Goal: Information Seeking & Learning: Learn about a topic

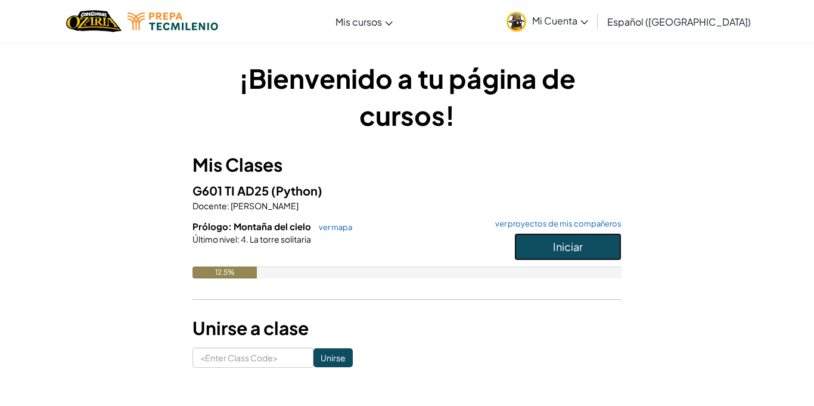
click at [527, 239] on button "Iniciar" at bounding box center [567, 246] width 107 height 27
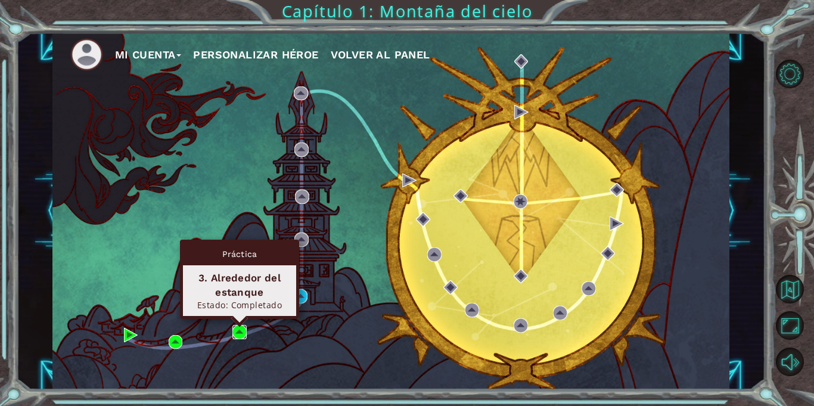
click at [240, 329] on img at bounding box center [239, 332] width 14 height 14
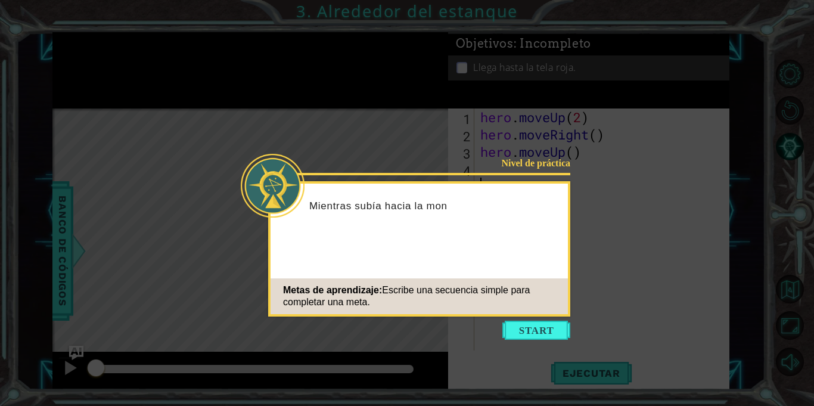
click at [516, 317] on icon at bounding box center [407, 203] width 814 height 406
click at [519, 328] on button "Start" at bounding box center [536, 329] width 68 height 19
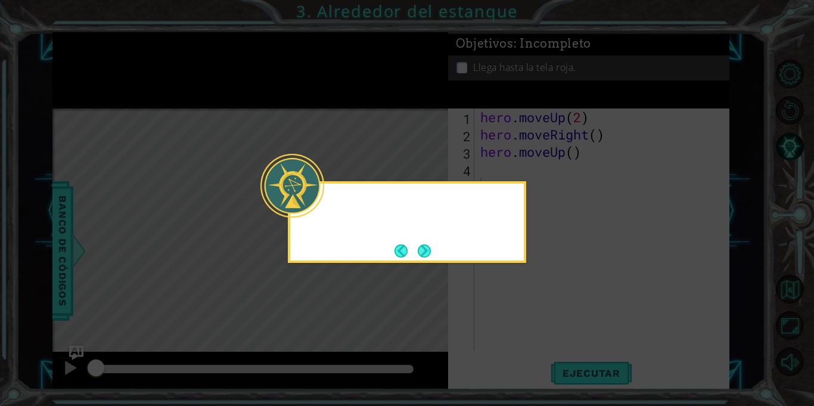
click at [519, 328] on icon at bounding box center [407, 203] width 814 height 406
click at [424, 244] on button "Next" at bounding box center [424, 250] width 13 height 13
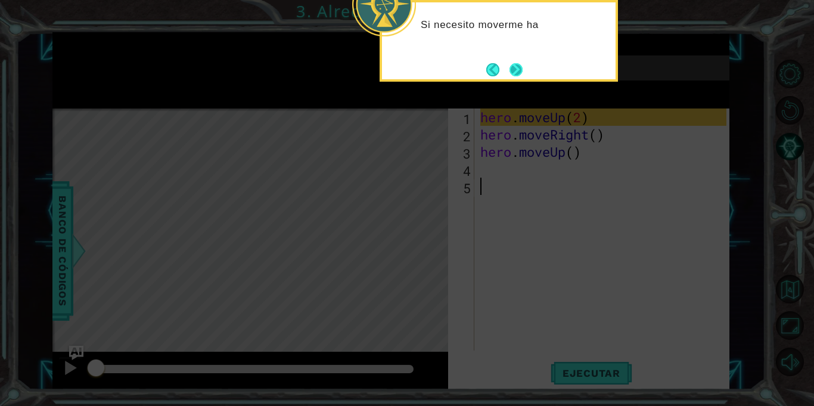
click at [519, 65] on button "Next" at bounding box center [515, 69] width 13 height 13
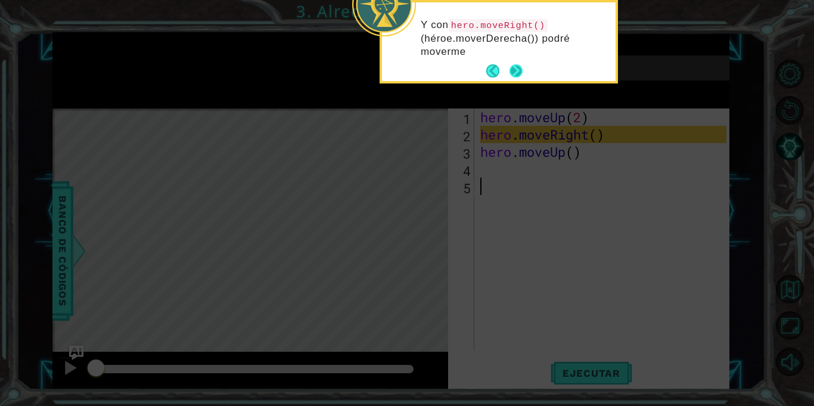
click at [521, 64] on button "Next" at bounding box center [515, 70] width 13 height 13
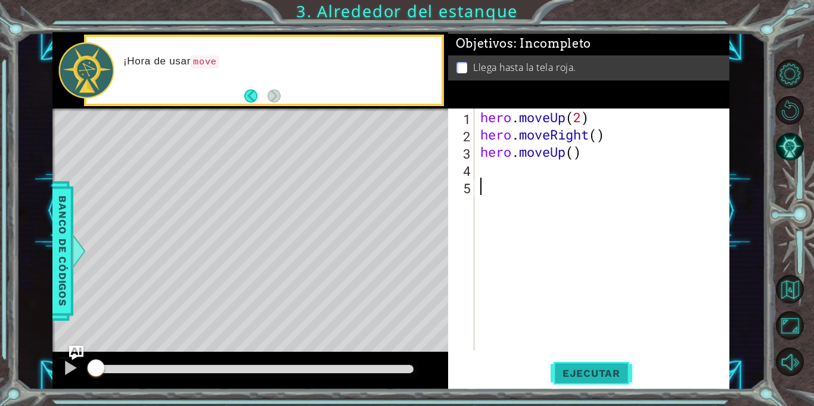
click at [597, 372] on span "Ejecutar" at bounding box center [591, 373] width 82 height 12
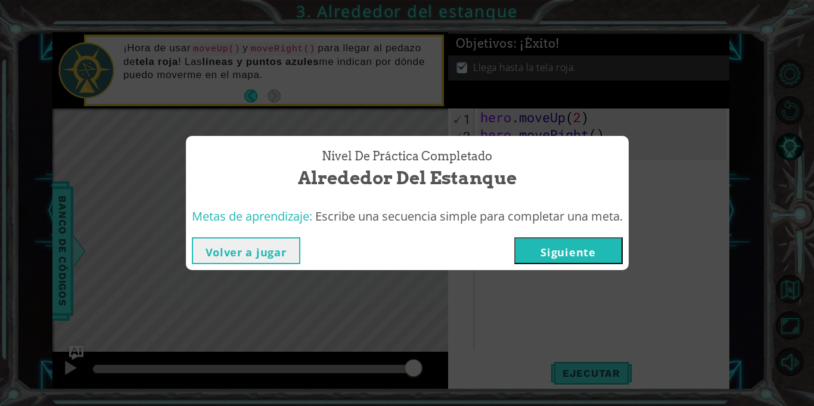
click at [536, 247] on button "Siguiente" at bounding box center [568, 250] width 108 height 27
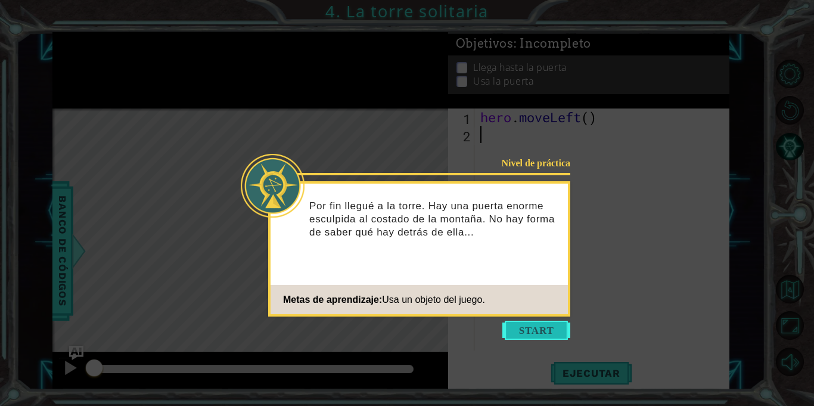
click at [518, 337] on button "Start" at bounding box center [536, 329] width 68 height 19
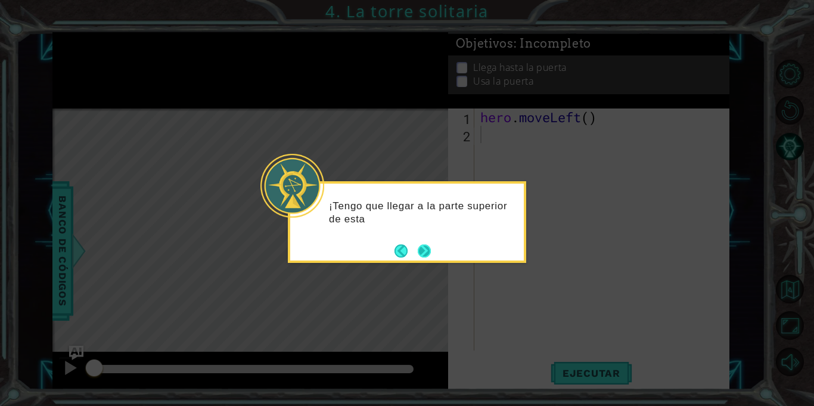
click at [422, 253] on button "Next" at bounding box center [424, 250] width 13 height 13
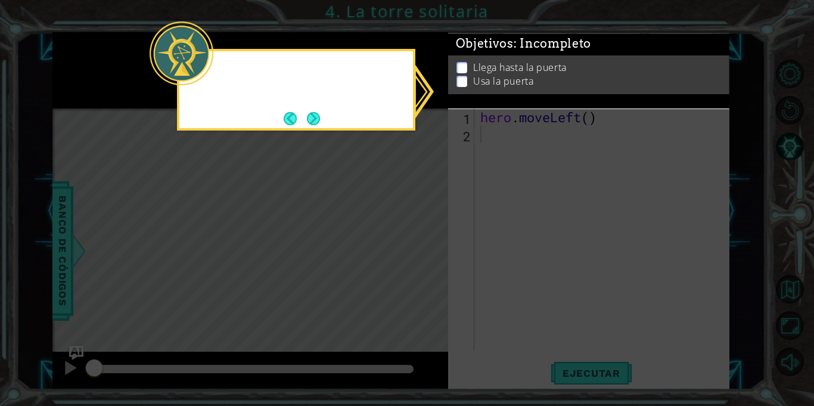
click at [422, 253] on icon at bounding box center [407, 203] width 814 height 406
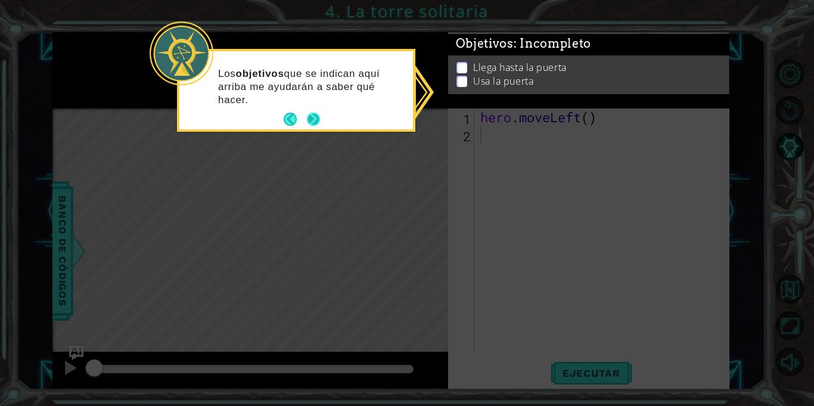
click at [313, 121] on button "Next" at bounding box center [313, 119] width 13 height 13
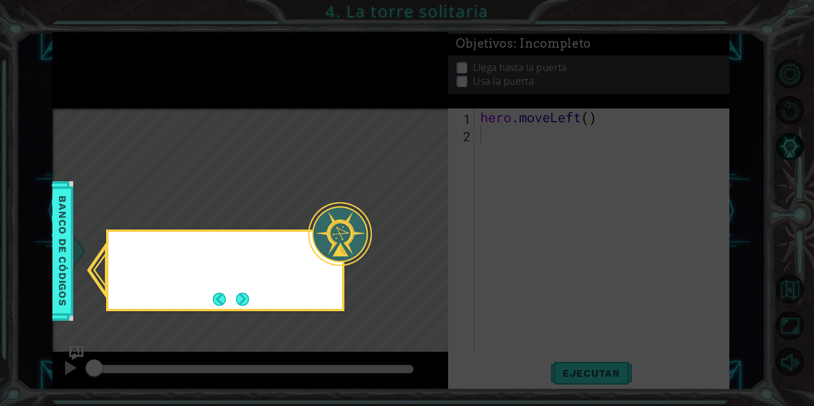
click at [313, 121] on icon at bounding box center [407, 203] width 814 height 406
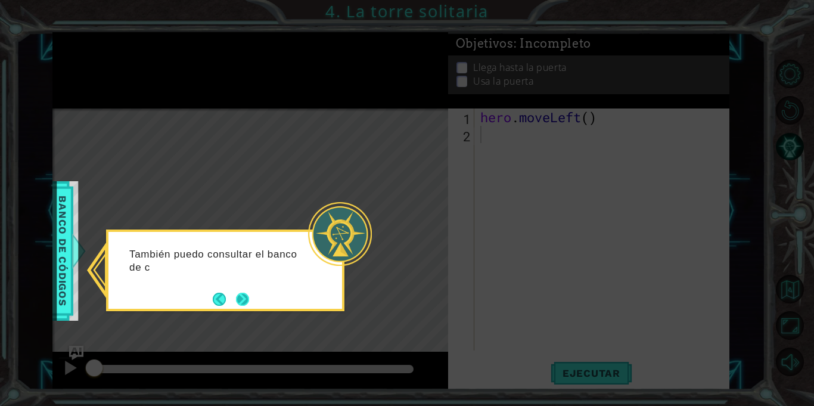
click at [245, 294] on button "Next" at bounding box center [242, 298] width 13 height 13
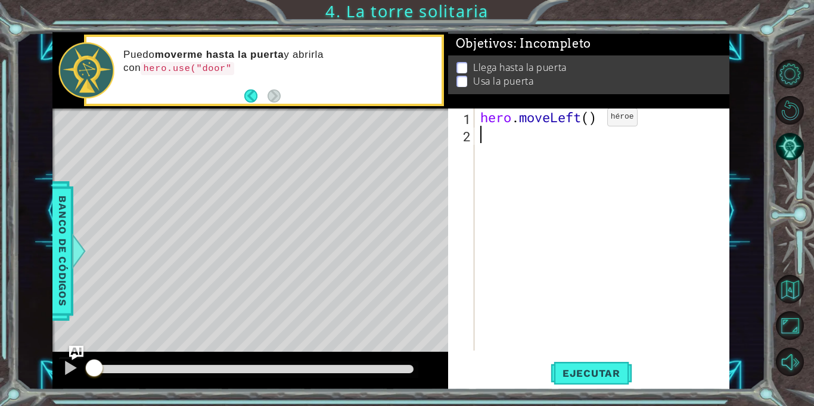
click at [589, 120] on div "hero . moveLeft ( )" at bounding box center [605, 246] width 254 height 276
type textarea "hero.moveLeft(2)"
click at [569, 138] on div "hero . moveLeft ( 2 )" at bounding box center [605, 246] width 254 height 276
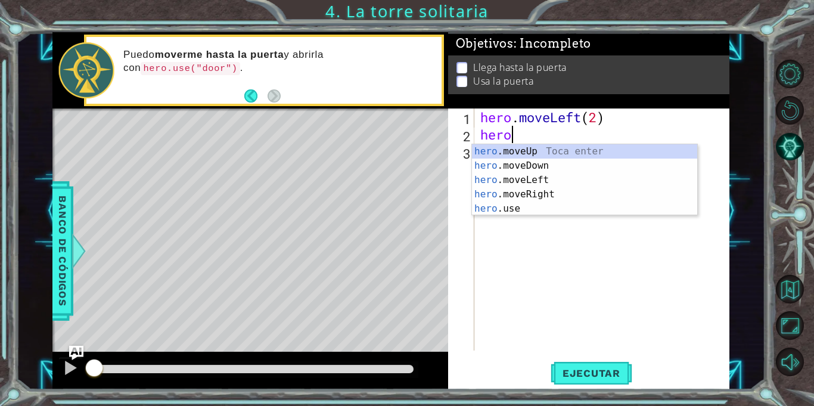
type textarea "hero."
click at [555, 148] on div "hero. moveUp Toca enter hero. moveDown Toca enter hero. moveLeft Toca enter her…" at bounding box center [584, 194] width 225 height 100
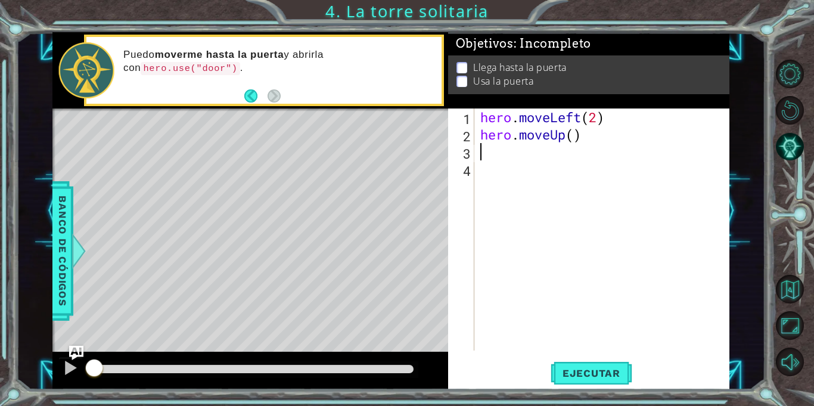
scroll to position [0, 0]
click at [580, 136] on div "hero . moveLeft ( 2 ) hero . moveUp ( )" at bounding box center [605, 246] width 254 height 276
click at [579, 136] on div "hero . moveLeft ( 2 ) hero . moveUp ( )" at bounding box center [605, 246] width 254 height 276
click at [578, 136] on div "hero . moveLeft ( 2 ) hero . moveUp ( )" at bounding box center [605, 246] width 254 height 276
click at [577, 136] on div "hero . moveLeft ( 2 ) hero . moveUp ( )" at bounding box center [605, 246] width 254 height 276
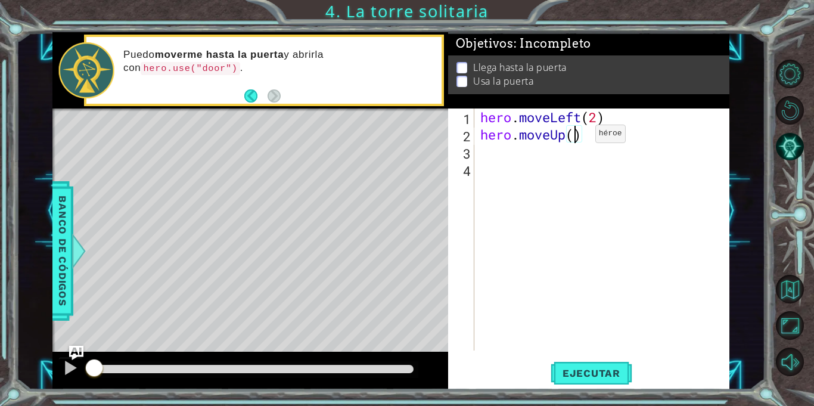
type textarea "hero.moveUp(2)"
click at [594, 142] on div "hero . moveLeft ( 2 ) hero . moveUp ( 2 )" at bounding box center [605, 246] width 254 height 276
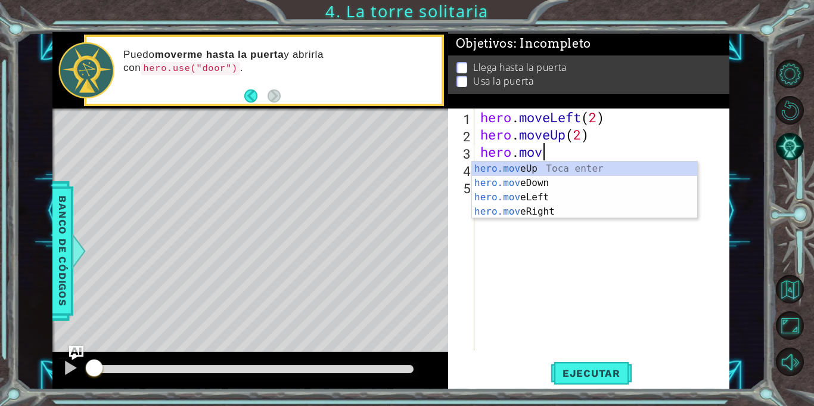
type textarea "hero.move"
click at [548, 206] on div "hero.move Up Toca enter hero.move Down Toca enter hero.move Left Toca enter her…" at bounding box center [584, 204] width 225 height 86
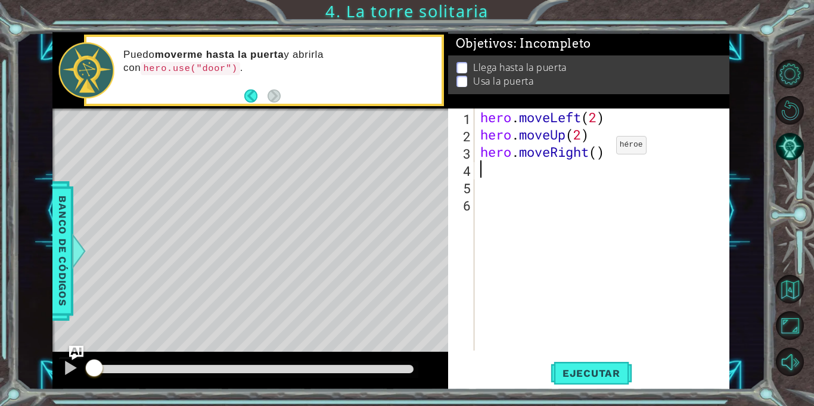
click at [597, 148] on div "hero . moveLeft ( 2 ) hero . moveUp ( 2 ) hero . moveRight ( )" at bounding box center [605, 246] width 254 height 276
type textarea "hero.moveRight(2)"
click at [603, 368] on span "Ejecutar" at bounding box center [591, 373] width 82 height 12
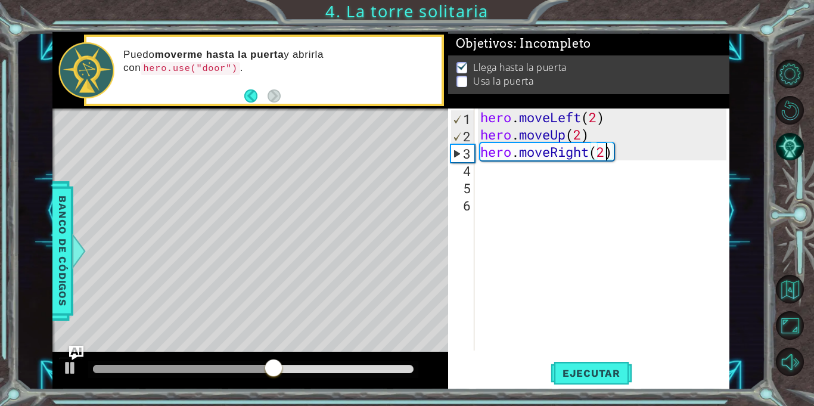
click at [590, 179] on div "hero . moveLeft ( 2 ) hero . moveUp ( 2 ) hero . moveRight ( 2 )" at bounding box center [605, 246] width 254 height 276
click at [538, 169] on div "hero . moveLeft ( 2 ) hero . moveUp ( 2 ) hero . moveRight ( 2 )" at bounding box center [605, 246] width 254 height 276
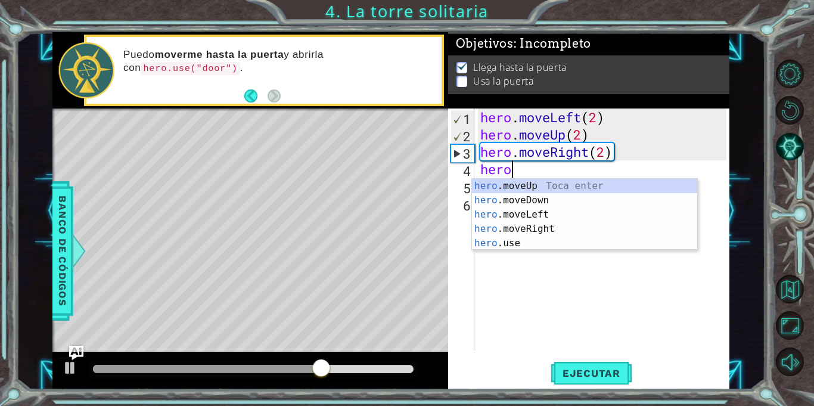
scroll to position [0, 1]
click at [516, 242] on div "hero .moveUp Toca enter hero .moveDown Toca enter hero .moveLeft Toca enter her…" at bounding box center [584, 229] width 225 height 100
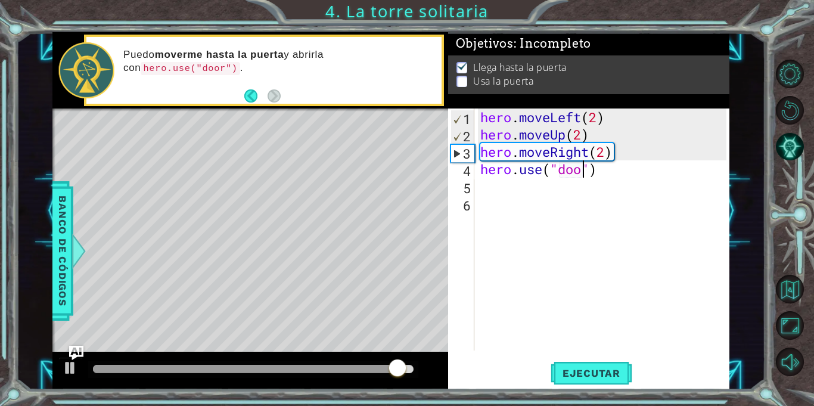
scroll to position [0, 5]
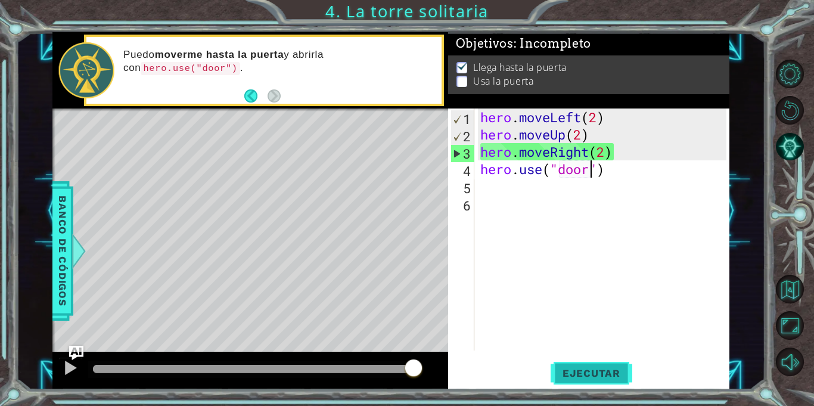
type textarea "hero.use("door")"
click at [592, 369] on span "Ejecutar" at bounding box center [591, 373] width 82 height 12
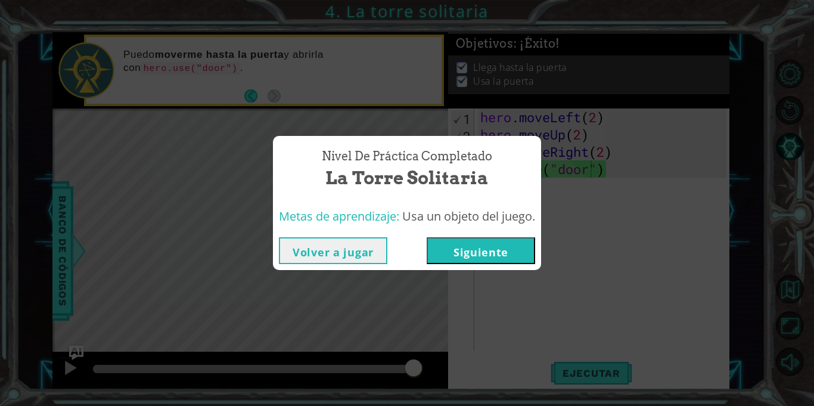
click at [469, 254] on button "Siguiente" at bounding box center [481, 250] width 108 height 27
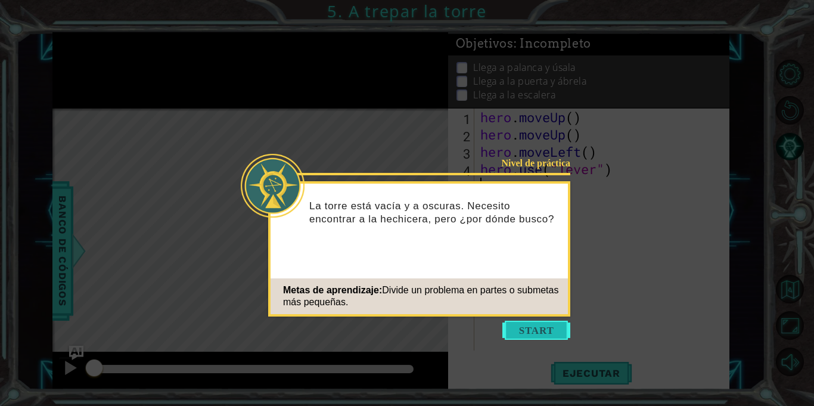
click at [518, 328] on button "Start" at bounding box center [536, 329] width 68 height 19
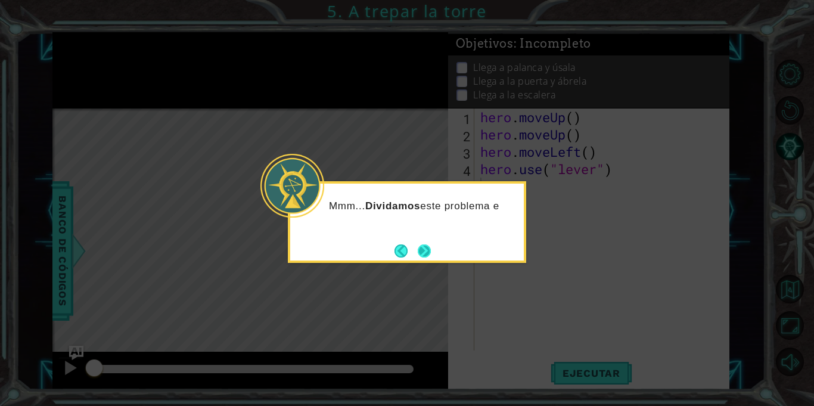
click at [431, 250] on button "Next" at bounding box center [424, 250] width 13 height 13
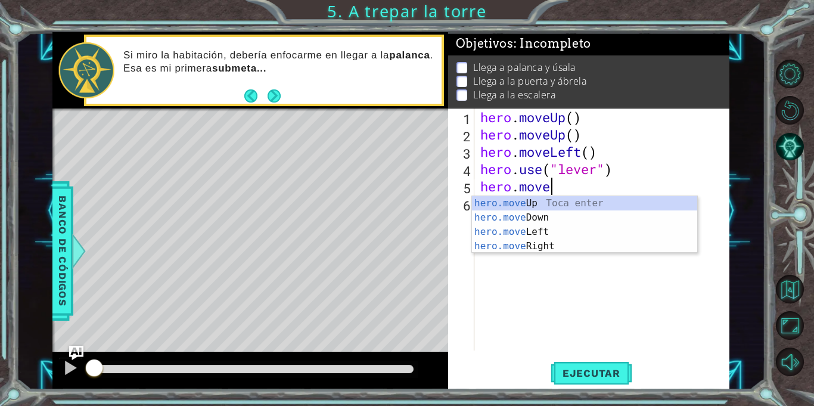
type textarea "hero.moveR"
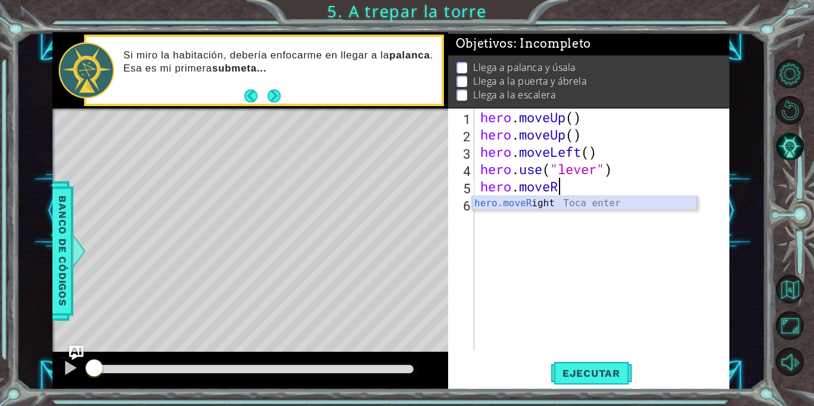
click at [533, 202] on div "hero.moveR ight Toca enter" at bounding box center [584, 217] width 225 height 43
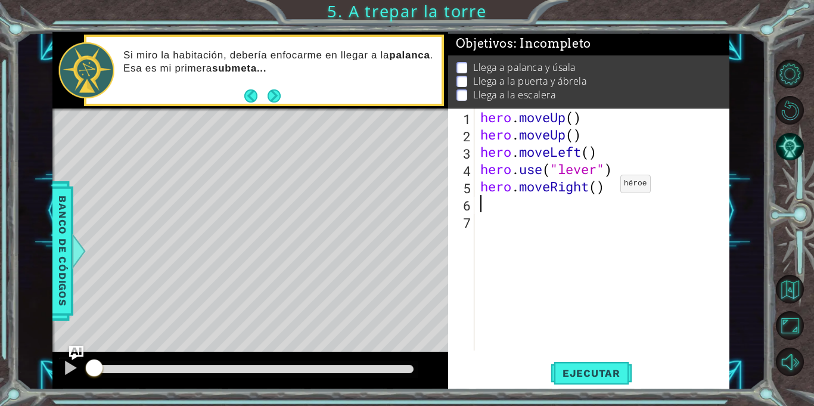
click at [602, 186] on div "hero . moveUp ( ) hero . moveUp ( ) hero . moveLeft ( ) hero . use ( "lever" ) …" at bounding box center [605, 246] width 254 height 276
type textarea "hero.moveRight(3)"
click at [552, 200] on div "hero . moveUp ( ) hero . moveUp ( ) hero . moveLeft ( ) hero . use ( "lever" ) …" at bounding box center [605, 246] width 254 height 276
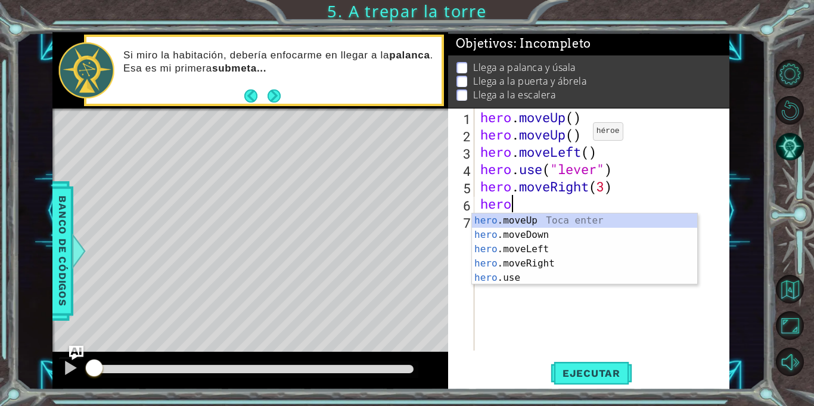
scroll to position [0, 1]
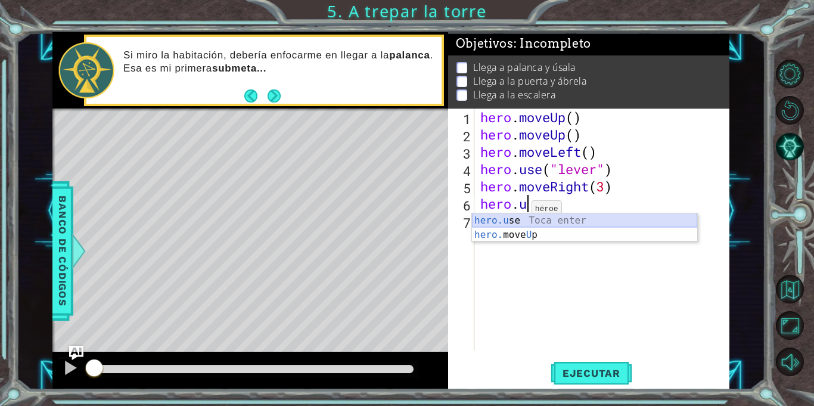
click at [527, 225] on div "hero.u se Toca enter hero. move U p Toca enter" at bounding box center [584, 241] width 225 height 57
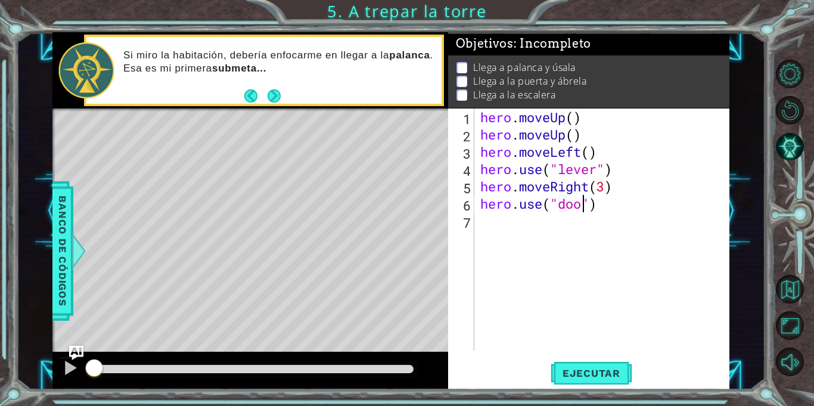
type textarea "hero.use("door")"
click at [671, 210] on div "hero . moveUp ( ) hero . moveUp ( ) hero . moveLeft ( ) hero . use ( "lever" ) …" at bounding box center [605, 246] width 254 height 276
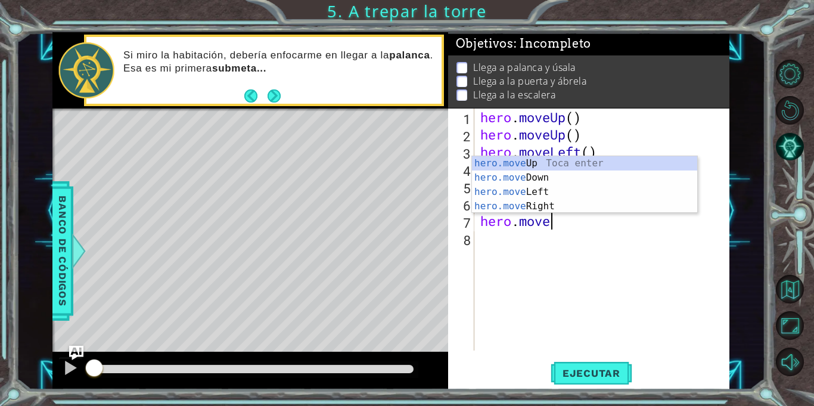
scroll to position [0, 3]
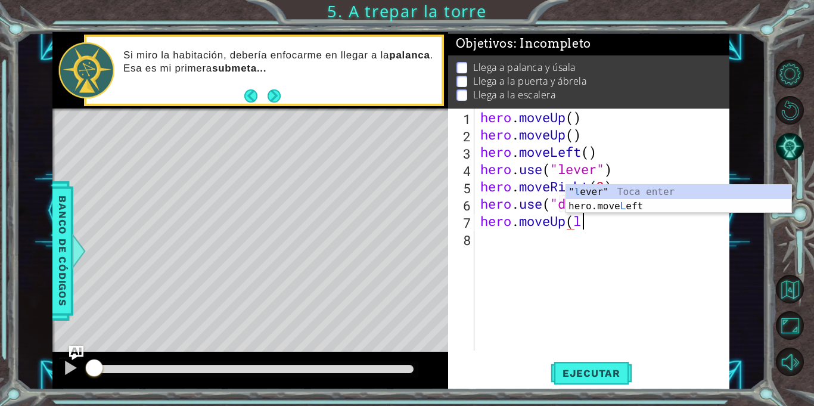
type textarea "hero.moveUp(le"
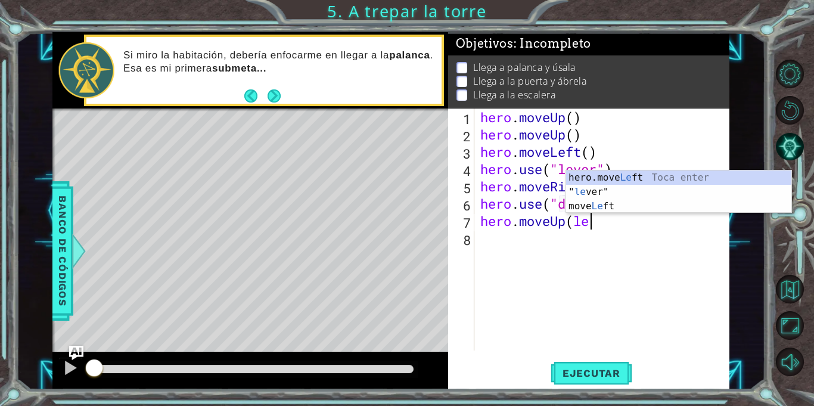
scroll to position [0, 4]
click at [595, 203] on div "hero.move Le ft Toca enter " le ver" Toca enter move Le ft Toca enter" at bounding box center [678, 205] width 225 height 71
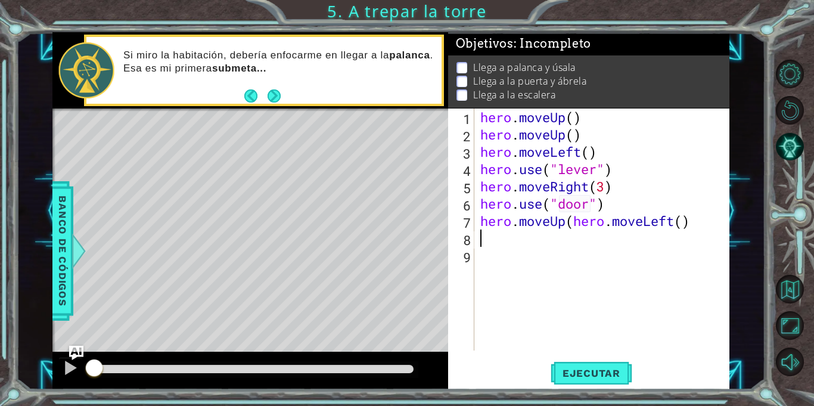
scroll to position [0, 0]
drag, startPoint x: 643, startPoint y: 225, endPoint x: 569, endPoint y: 224, distance: 73.9
click at [569, 224] on div "hero . moveUp ( ) hero . moveUp ( ) hero . moveLeft ( ) hero . use ( "lever" ) …" at bounding box center [605, 246] width 254 height 276
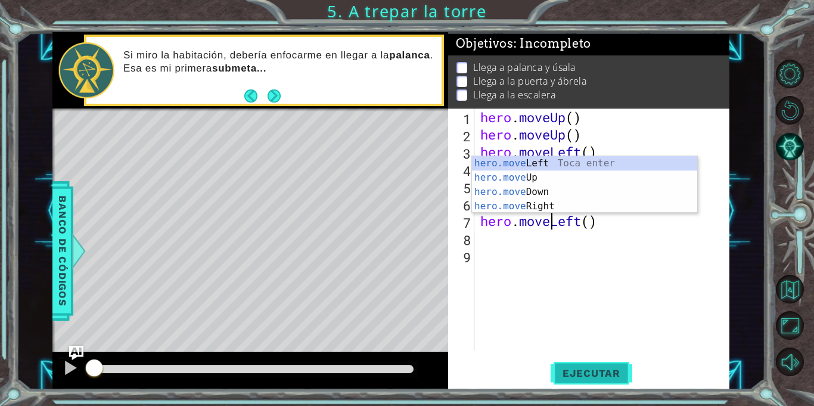
type textarea "hero.moveLeft()"
click at [609, 374] on span "Ejecutar" at bounding box center [591, 373] width 82 height 12
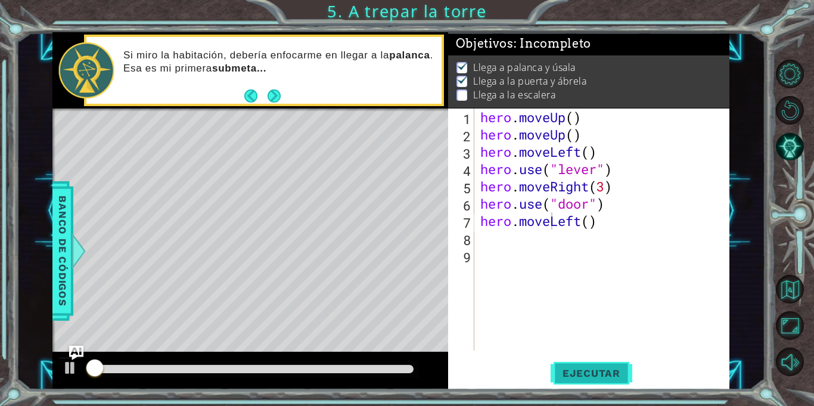
click at [578, 363] on button "Ejecutar" at bounding box center [591, 373] width 82 height 28
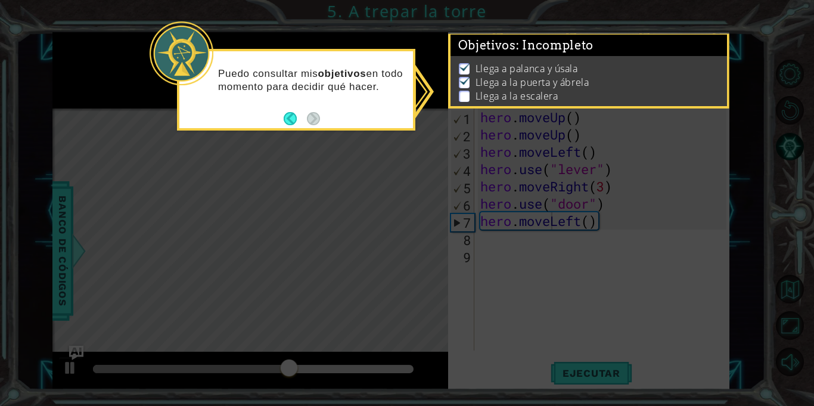
click at [321, 136] on icon at bounding box center [407, 203] width 814 height 406
